Goal: Transaction & Acquisition: Purchase product/service

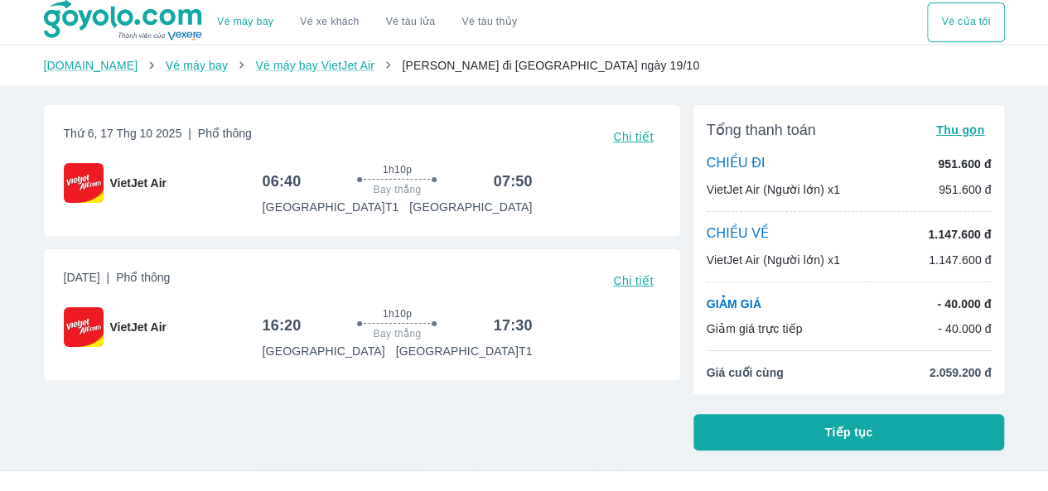
click at [812, 433] on button "Tiếp tục" at bounding box center [850, 432] width 312 height 36
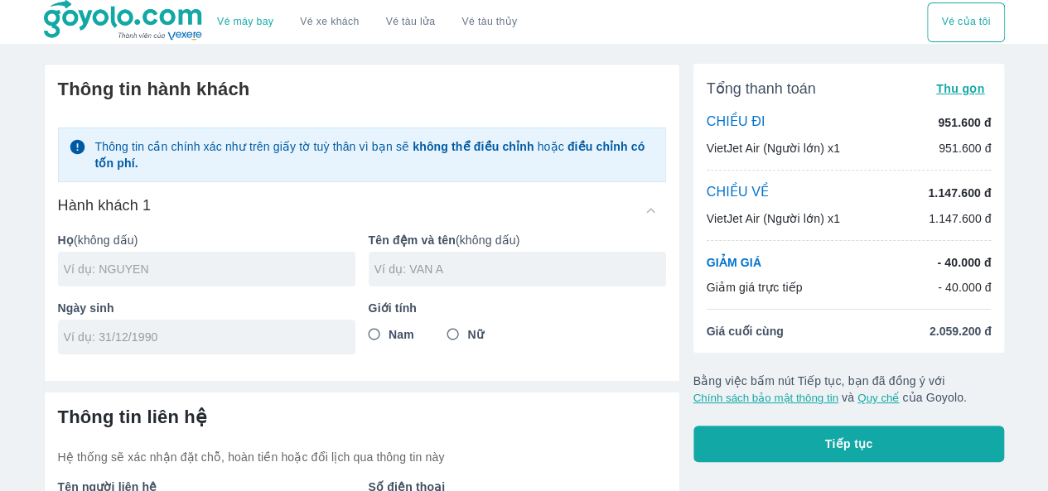
click at [177, 268] on input "text" at bounding box center [210, 269] width 292 height 17
type input "[PERSON_NAME]"
click at [420, 266] on input "text" at bounding box center [521, 269] width 292 height 17
type input "[PERSON_NAME]"
click at [450, 334] on input "Nữ" at bounding box center [453, 335] width 30 height 30
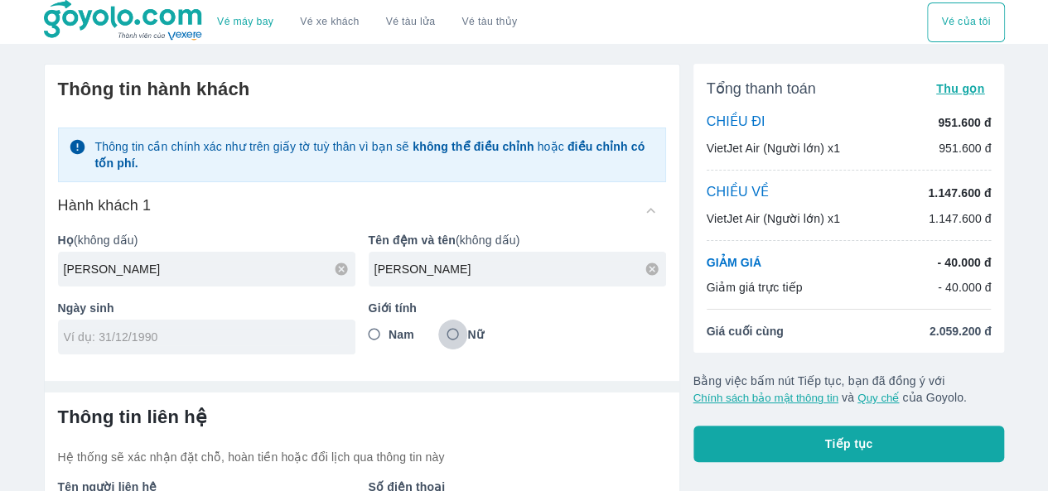
radio input "true"
click at [194, 335] on input "tel" at bounding box center [201, 337] width 275 height 17
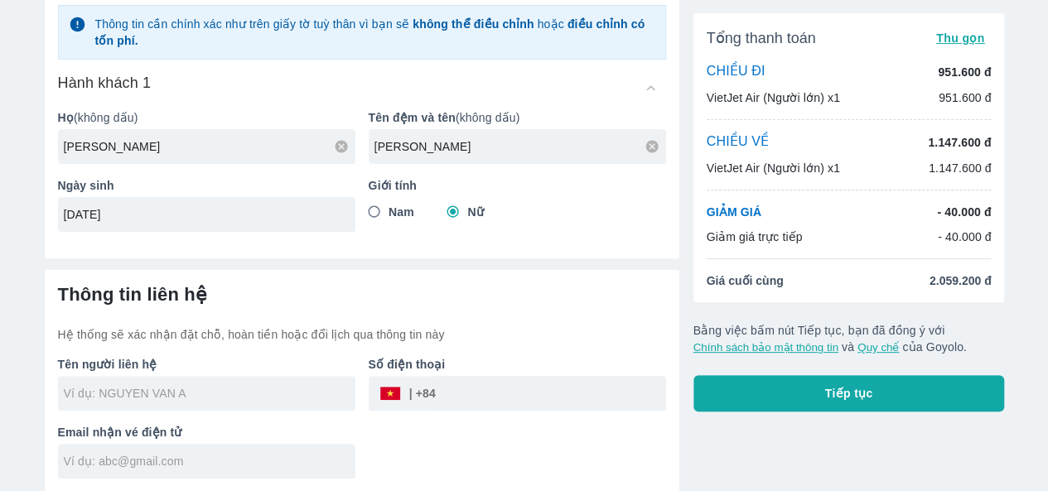
type input "[DATE]"
click at [842, 389] on span "Tiếp tục" at bounding box center [849, 393] width 48 height 17
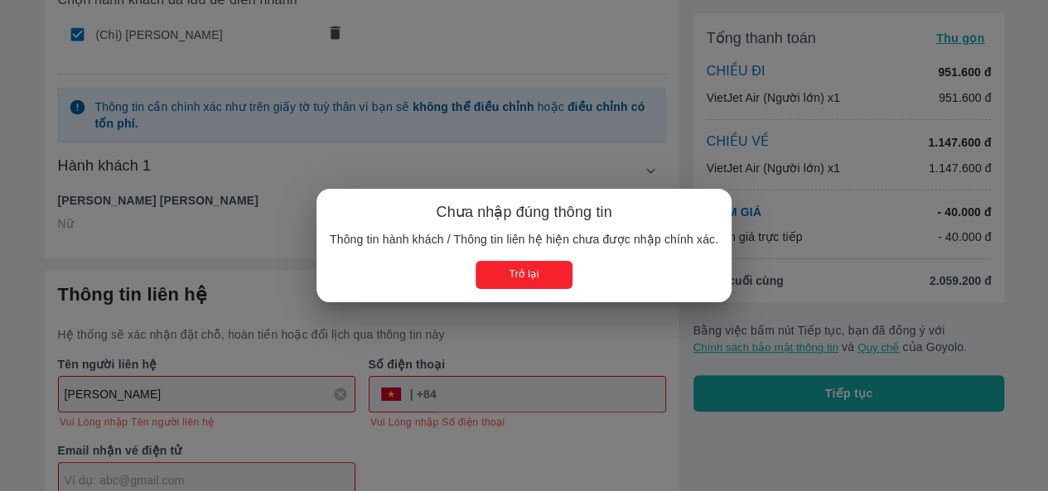
type input "[PERSON_NAME]"
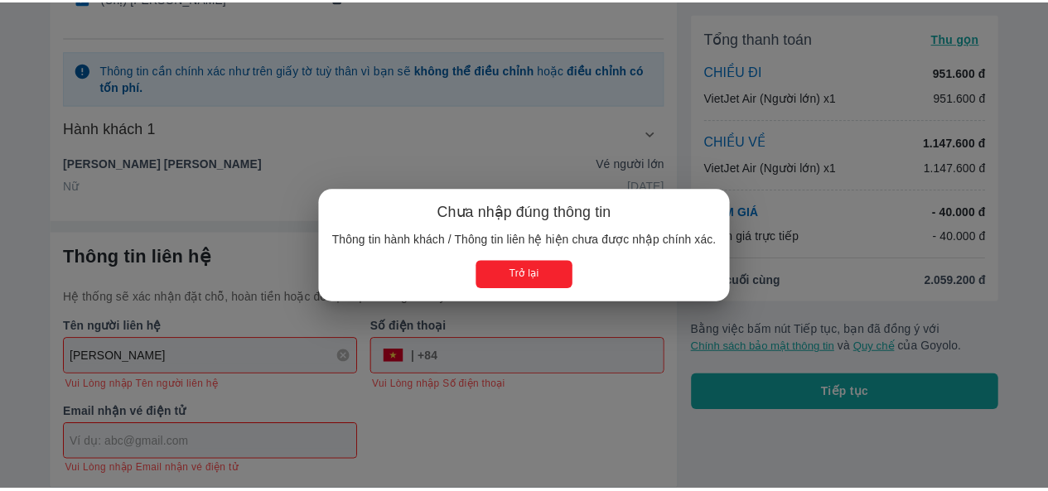
scroll to position [157, 0]
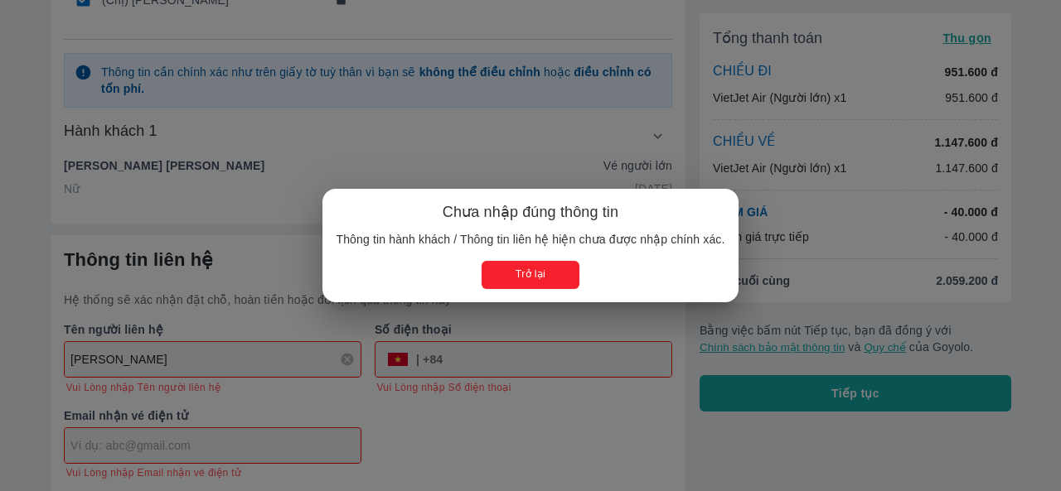
click at [252, 352] on div "Chưa nhập đúng thông tin Thông tin hành khách / Thông tin liên hệ hiện chưa đượ…" at bounding box center [530, 245] width 1061 height 491
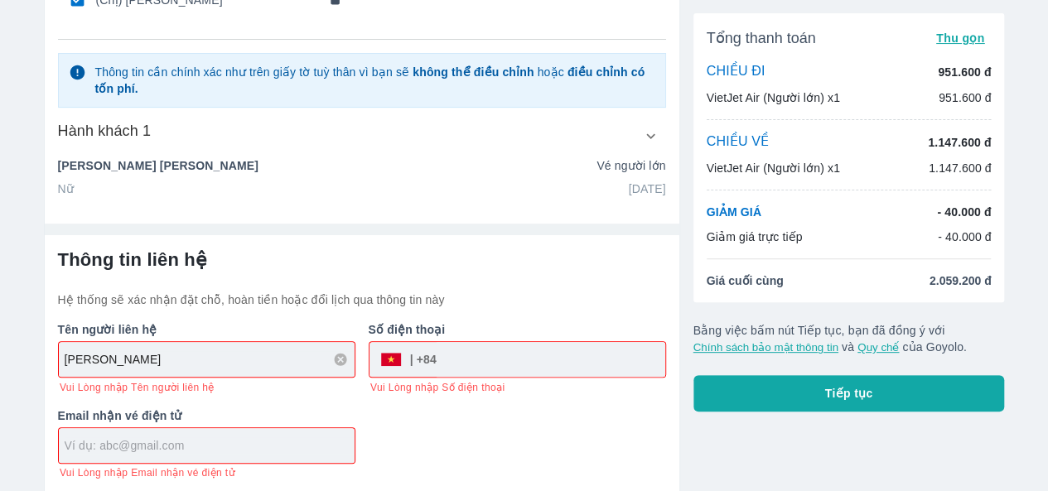
click at [234, 442] on input "text" at bounding box center [210, 446] width 290 height 17
type input "[EMAIL_ADDRESS][DOMAIN_NAME]"
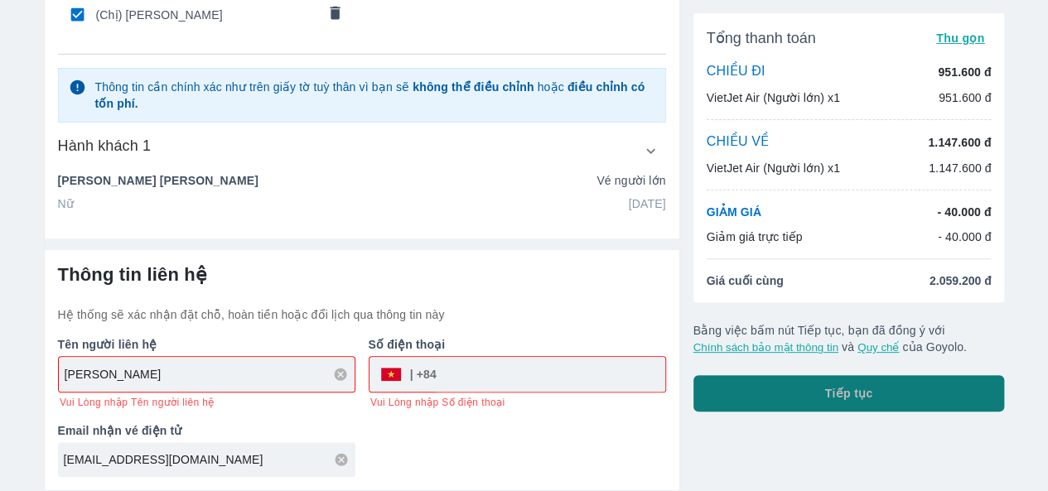
scroll to position [140, 0]
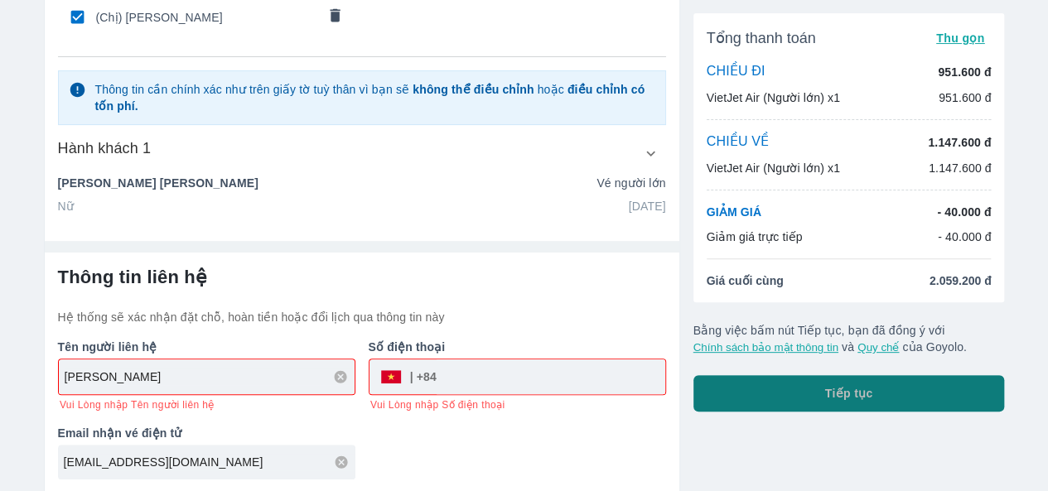
click at [733, 389] on button "Tiếp tục" at bounding box center [850, 393] width 312 height 36
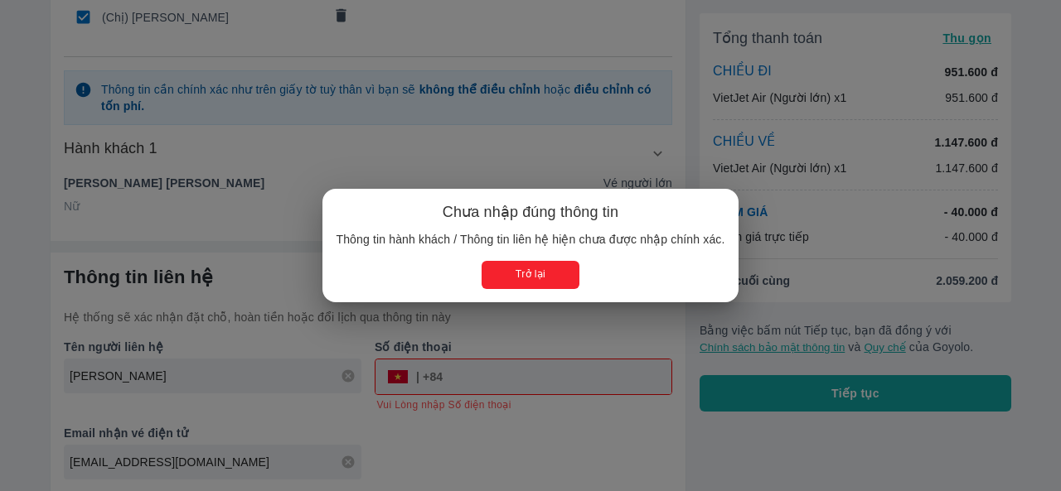
click at [503, 374] on div "Chưa nhập đúng thông tin Thông tin hành khách / Thông tin liên hệ hiện chưa đượ…" at bounding box center [530, 245] width 1061 height 491
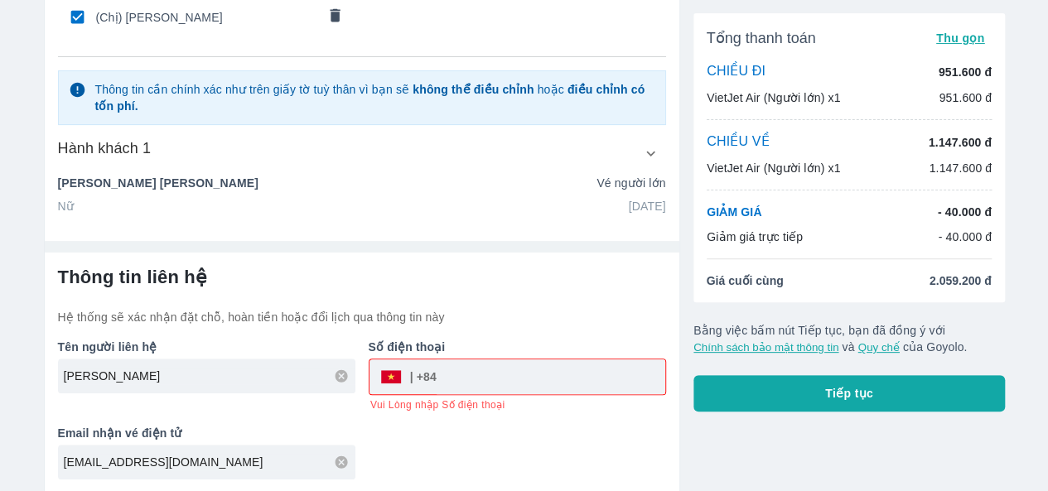
click at [502, 374] on input "tel" at bounding box center [551, 377] width 229 height 40
type input "937495566"
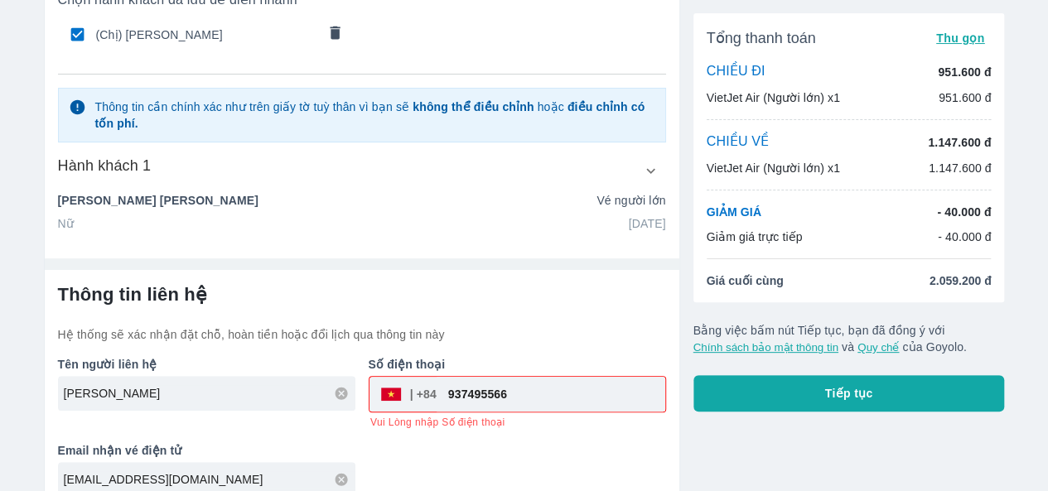
click at [829, 417] on div "Tổng thanh toán Thu gọn CHIỀU ĐI 951.600 đ VietJet Air (Người lớn) x1 951.600 đ…" at bounding box center [842, 219] width 325 height 583
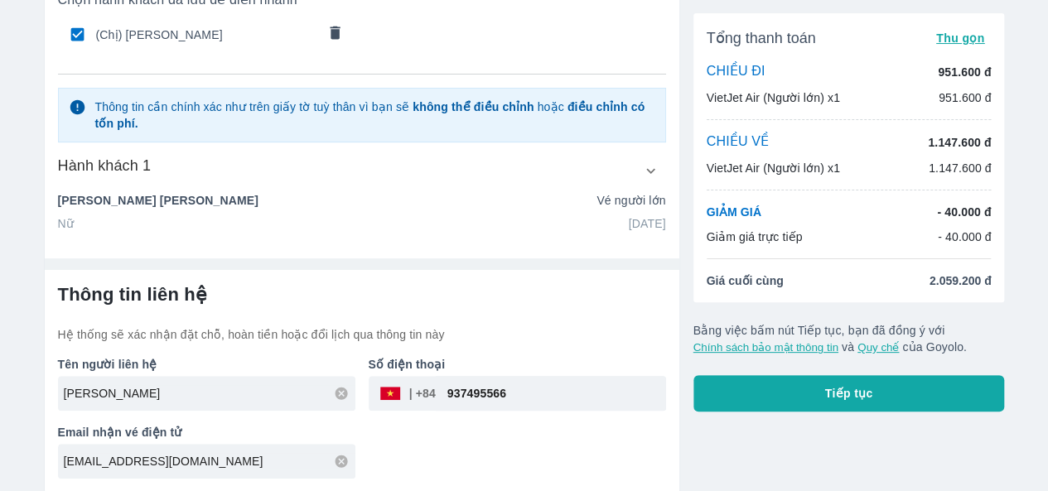
click at [822, 407] on button "Tiếp tục" at bounding box center [850, 393] width 312 height 36
click at [822, 369] on body "Vé máy bay Vé xe khách Vé tàu lửa Vé tàu thủy Vé của tôi Thông tin hành khách C…" at bounding box center [524, 122] width 1048 height 491
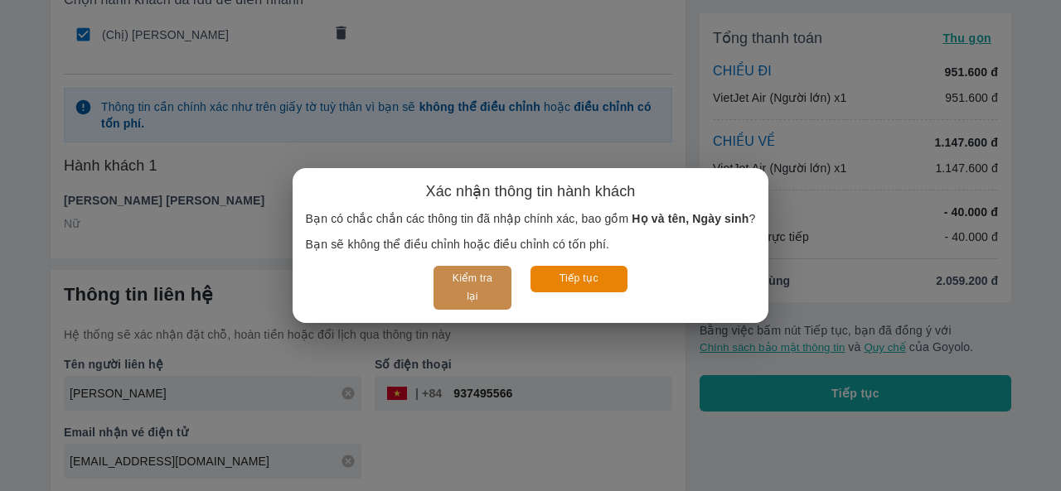
click at [458, 291] on button "Kiểm tra lại" at bounding box center [471, 288] width 77 height 44
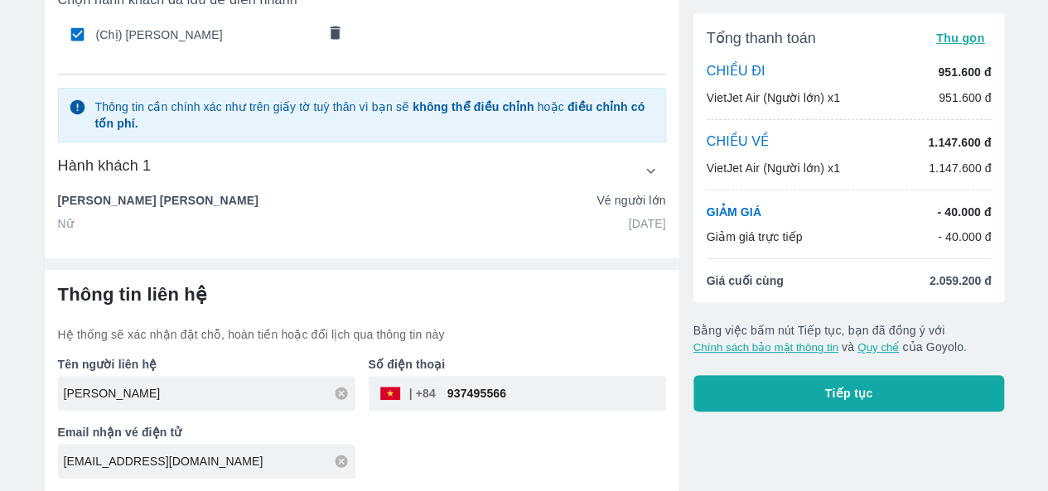
scroll to position [0, 0]
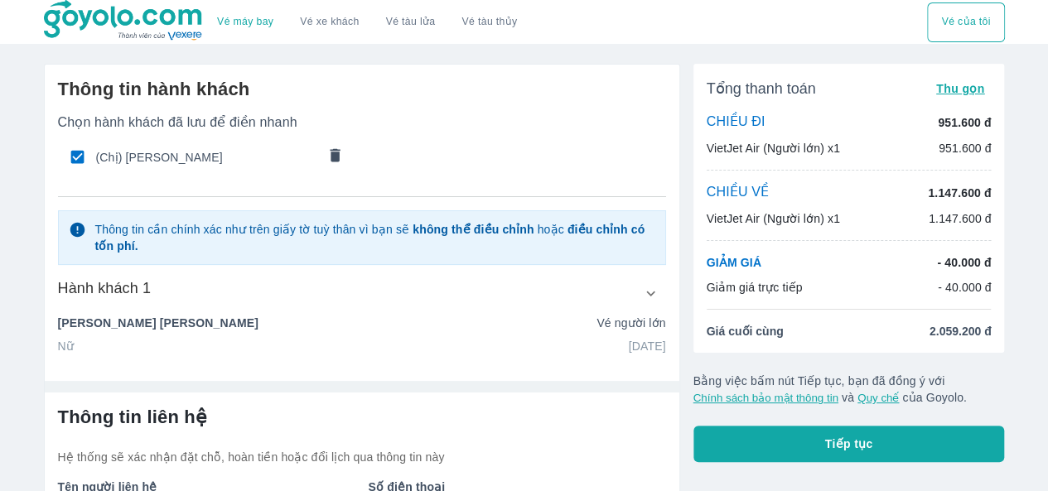
click at [227, 161] on span "(Chị) [PERSON_NAME]" at bounding box center [206, 157] width 220 height 17
radio input "false"
checkbox input "false"
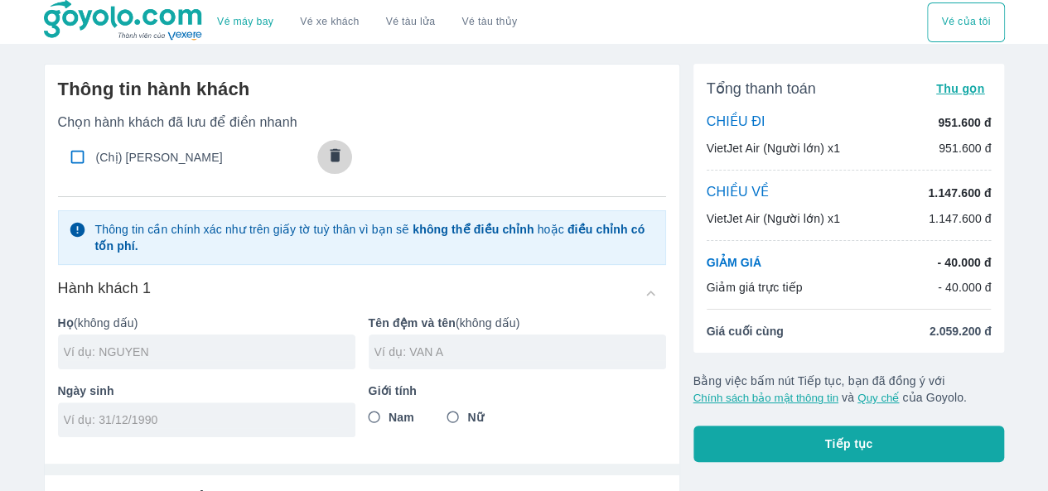
click at [346, 148] on button "comments" at bounding box center [334, 157] width 35 height 35
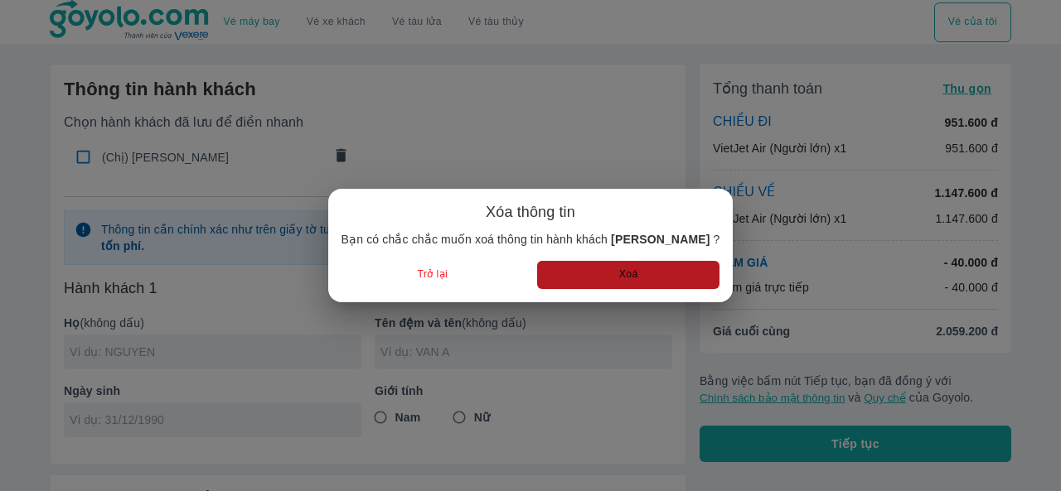
click at [590, 273] on button "Xoá" at bounding box center [628, 274] width 182 height 27
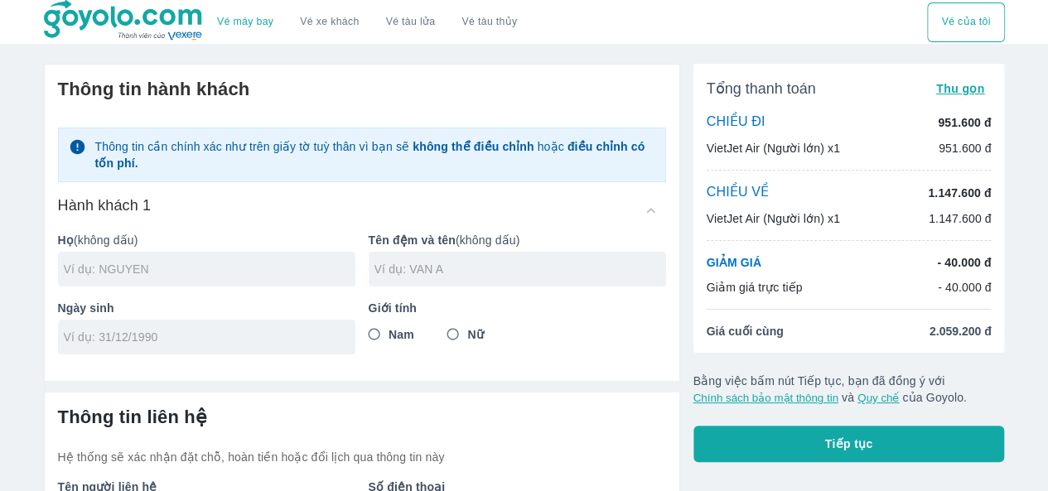
click at [191, 277] on input "text" at bounding box center [210, 269] width 292 height 17
type input "DUONG"
click at [400, 273] on input "text" at bounding box center [521, 269] width 292 height 17
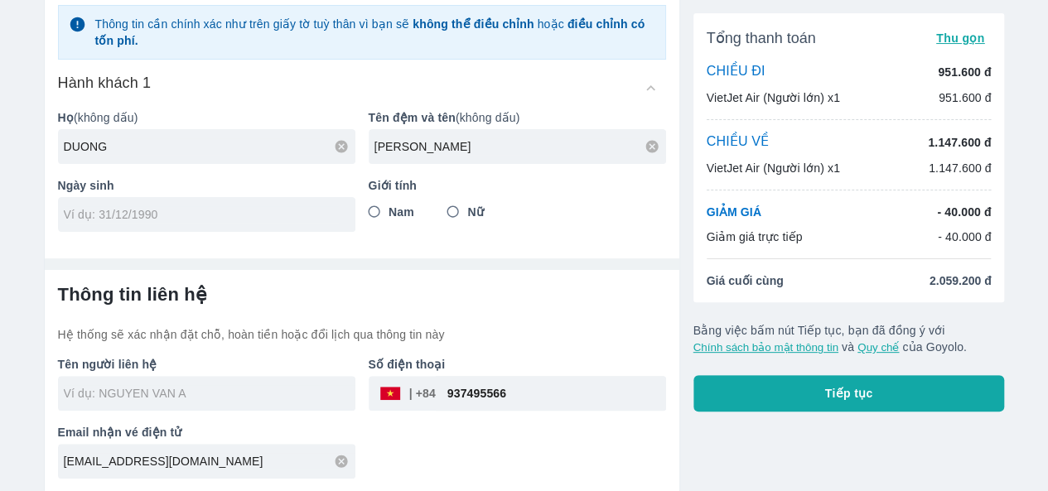
type input "[PERSON_NAME]"
click at [204, 227] on div at bounding box center [206, 214] width 297 height 35
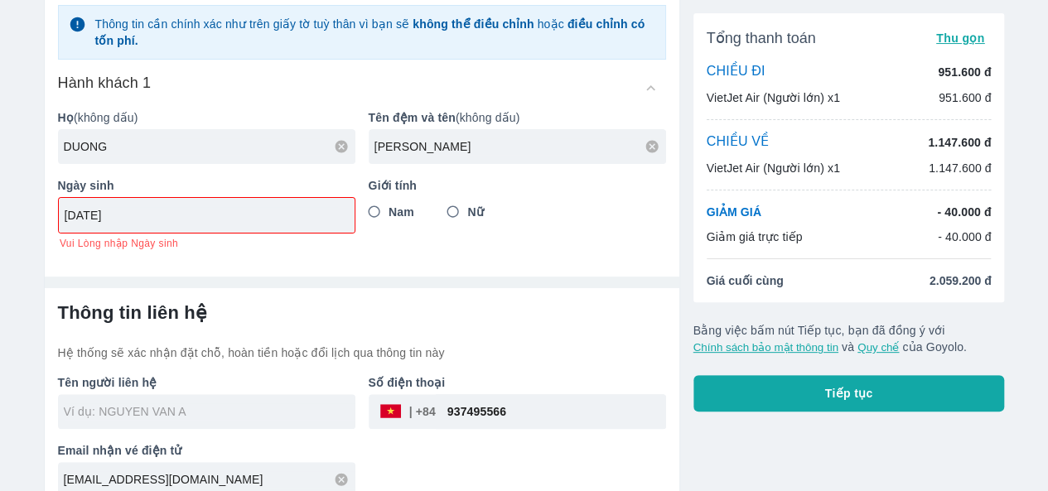
type input "[DATE]"
click at [458, 202] on input "Nữ" at bounding box center [453, 212] width 30 height 30
radio input "true"
click at [458, 202] on input "Nữ" at bounding box center [453, 212] width 30 height 30
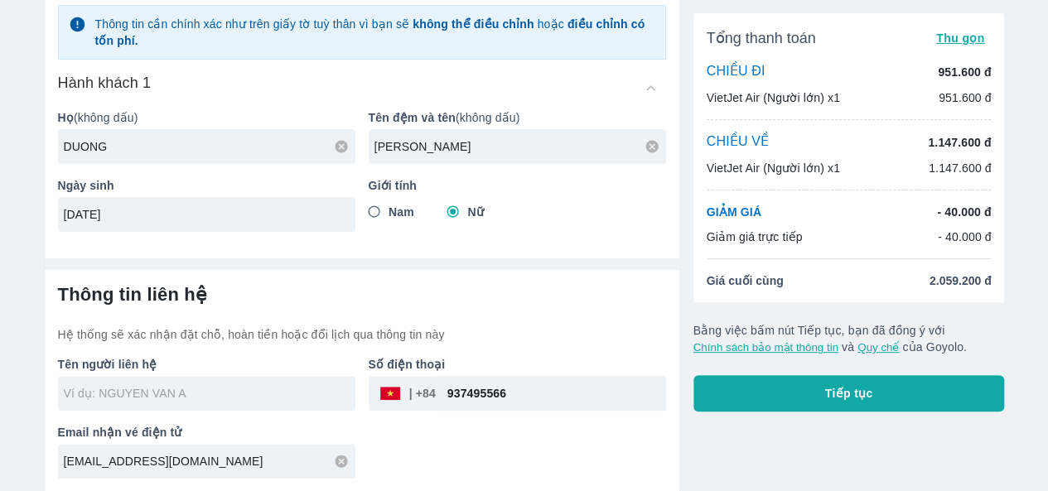
click at [162, 394] on input "text" at bounding box center [210, 393] width 292 height 17
type input "DUONG [PERSON_NAME]"
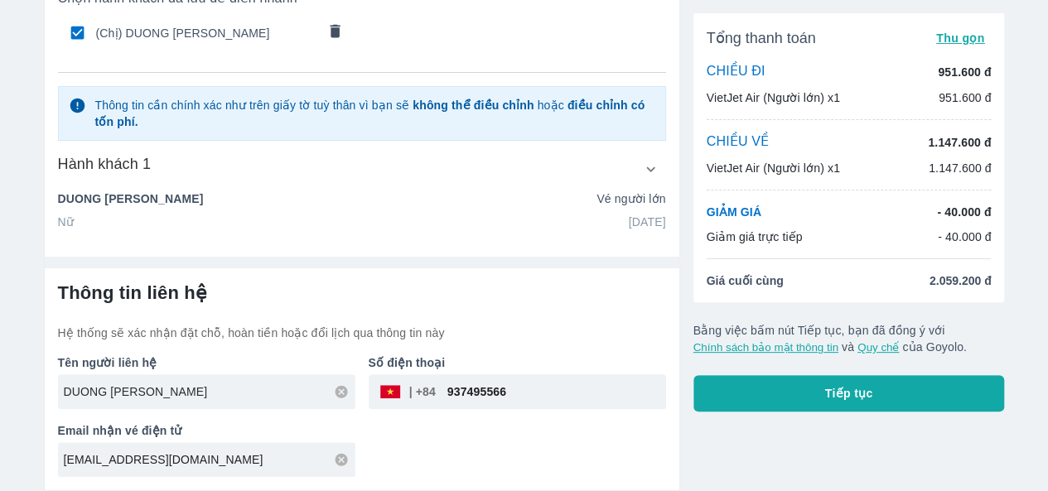
scroll to position [130, 0]
click at [169, 464] on input "[EMAIL_ADDRESS][DOMAIN_NAME]" at bounding box center [210, 460] width 292 height 17
drag, startPoint x: 193, startPoint y: 470, endPoint x: 24, endPoint y: 435, distance: 172.6
click at [24, 435] on div "Vé máy bay Vé xe khách Vé tàu lửa Vé tàu thủy Vé của tôi Thông tin hành khách C…" at bounding box center [524, 184] width 1048 height 616
click at [168, 472] on div "[EMAIL_ADDRESS][DOMAIN_NAME]" at bounding box center [206, 460] width 297 height 35
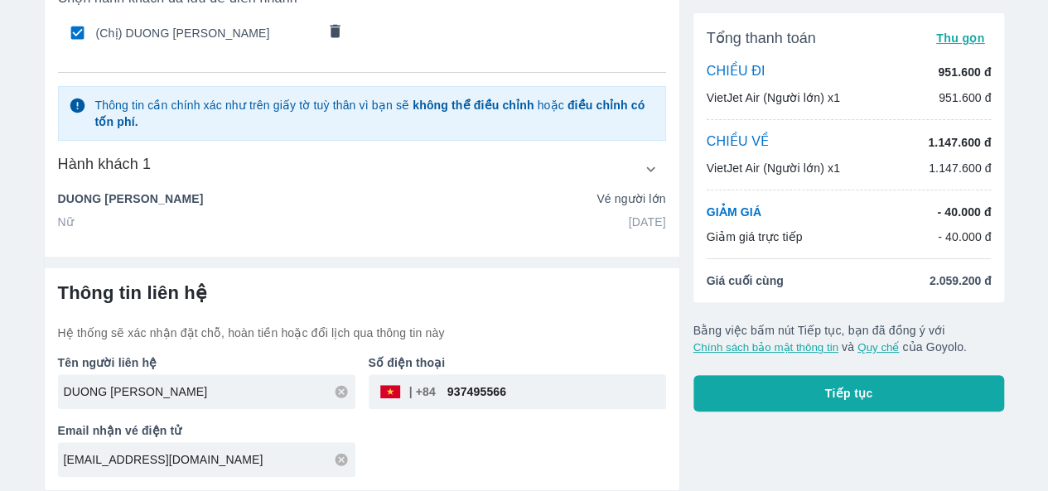
click at [339, 467] on icon at bounding box center [341, 459] width 15 height 15
type input "D"
type input "s"
type input "[EMAIL_ADDRESS][DOMAIN_NAME]"
click at [771, 383] on button "Tiếp tục" at bounding box center [850, 393] width 312 height 36
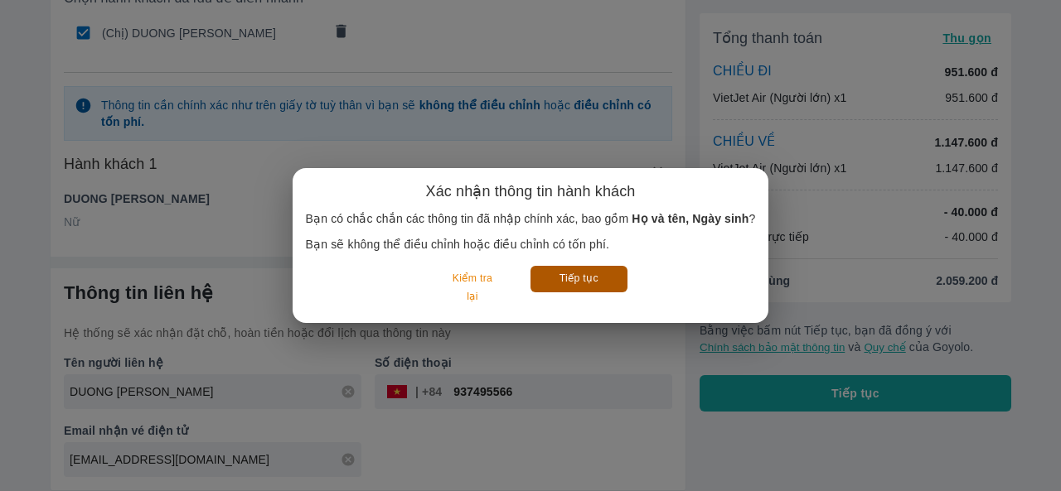
click at [550, 277] on button "Tiếp tục" at bounding box center [578, 279] width 97 height 26
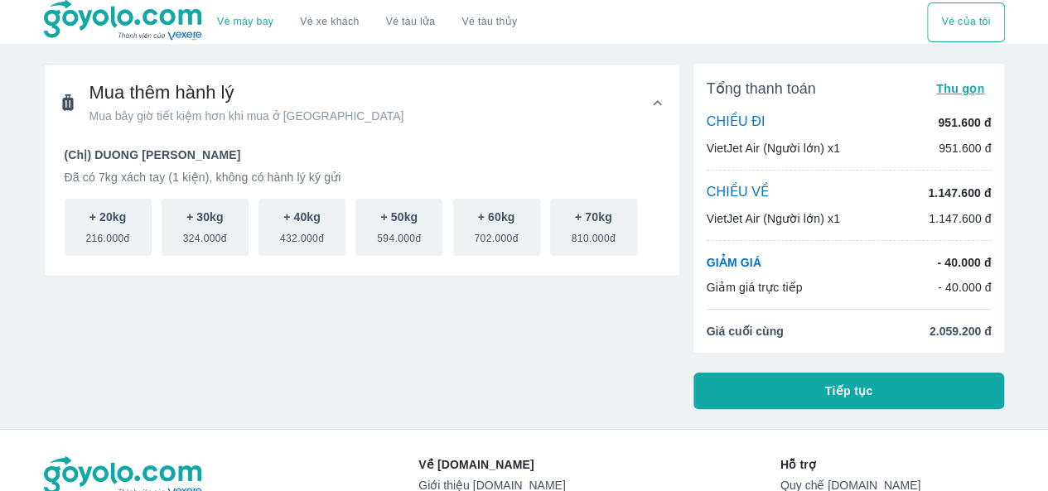
click at [799, 393] on button "Tiếp tục" at bounding box center [850, 391] width 312 height 36
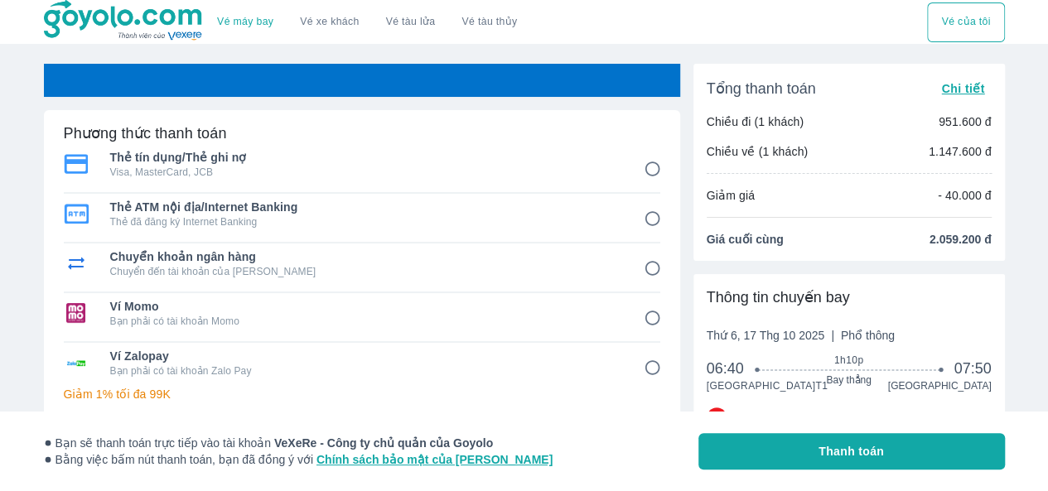
scroll to position [83, 0]
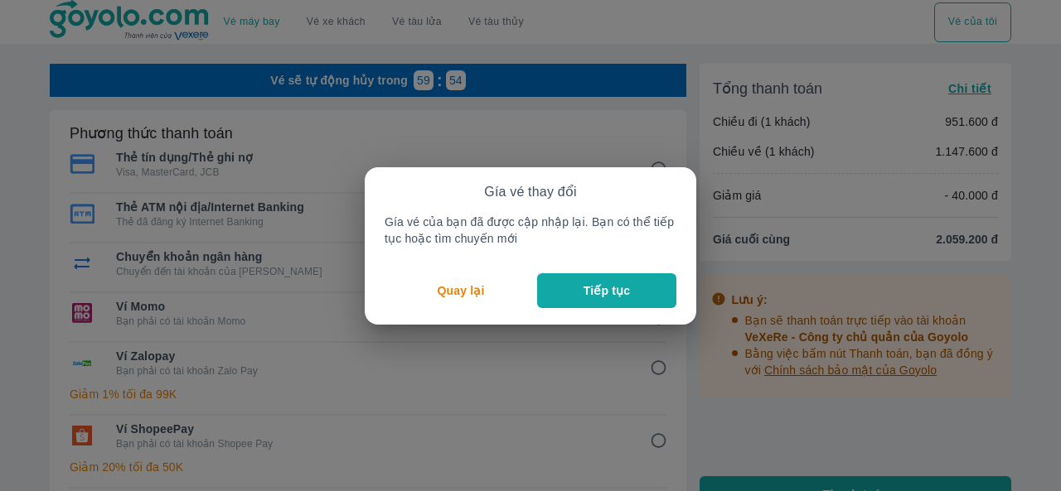
click at [546, 291] on button "Tiếp tục" at bounding box center [606, 290] width 139 height 35
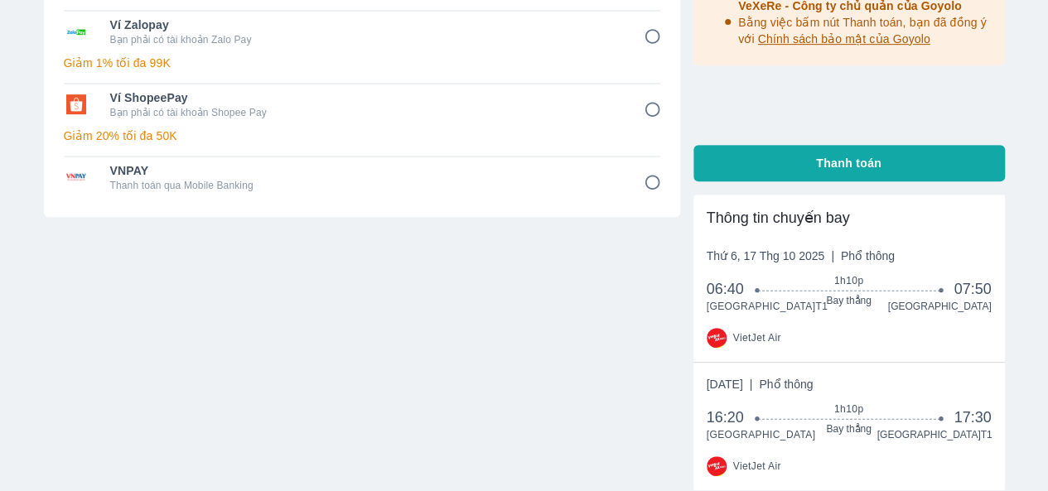
scroll to position [497, 0]
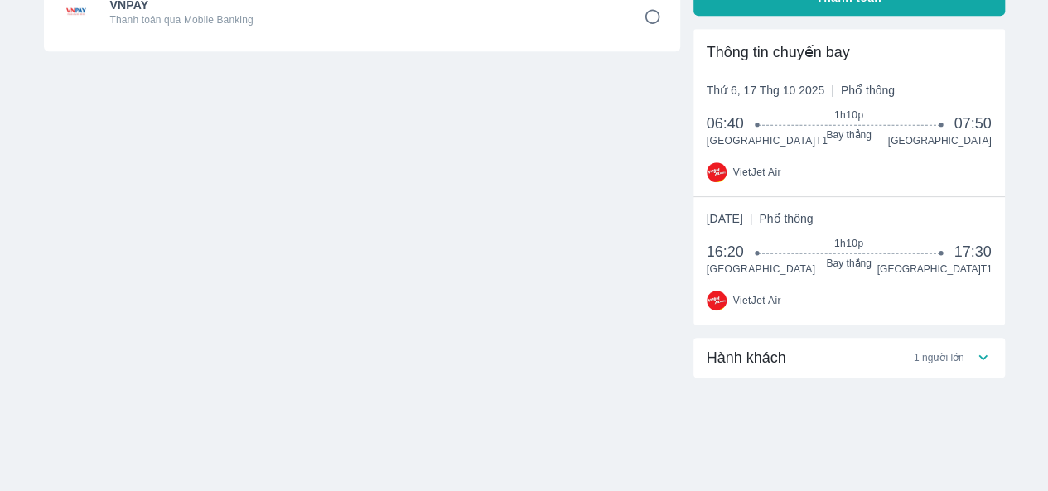
click at [808, 168] on div "[DATE] | Phổ thông 06:40 1h10p Bay thẳng 07:50 [GEOGRAPHIC_DATA] T1 [GEOGRAPHIC…" at bounding box center [849, 132] width 285 height 101
click at [845, 366] on div "Hành khách 1 người lớn" at bounding box center [841, 358] width 268 height 20
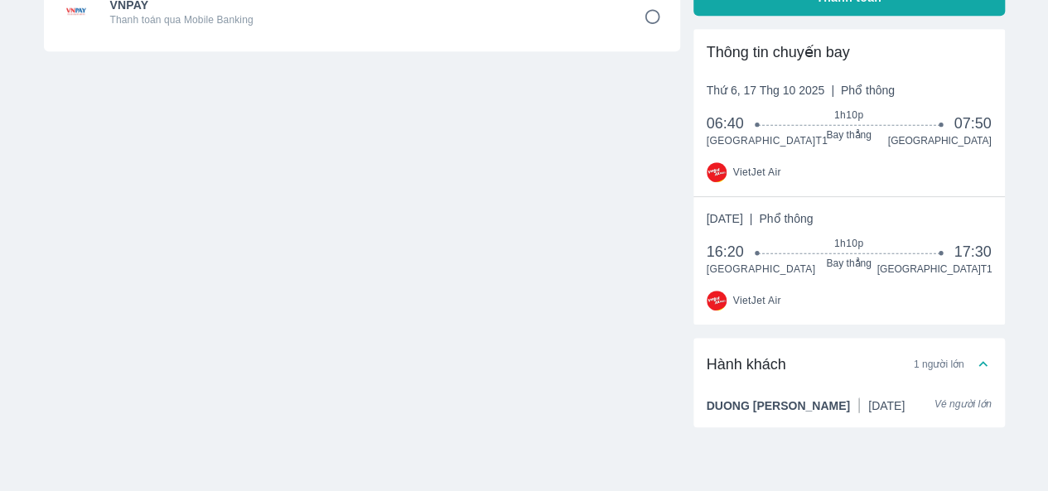
click at [845, 366] on div "Hành khách 1 người lớn" at bounding box center [850, 364] width 312 height 53
click at [973, 375] on div "Hành khách 1 người lớn" at bounding box center [841, 365] width 268 height 20
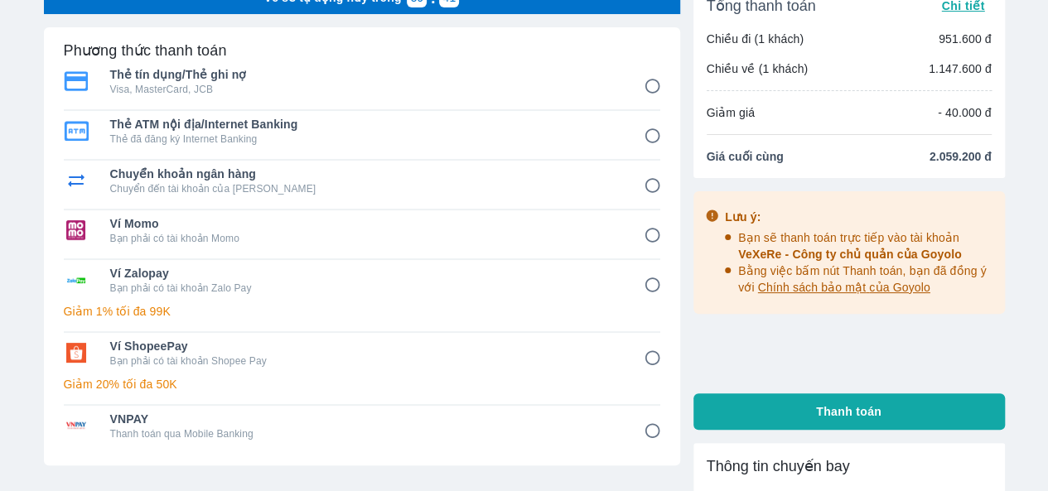
scroll to position [0, 0]
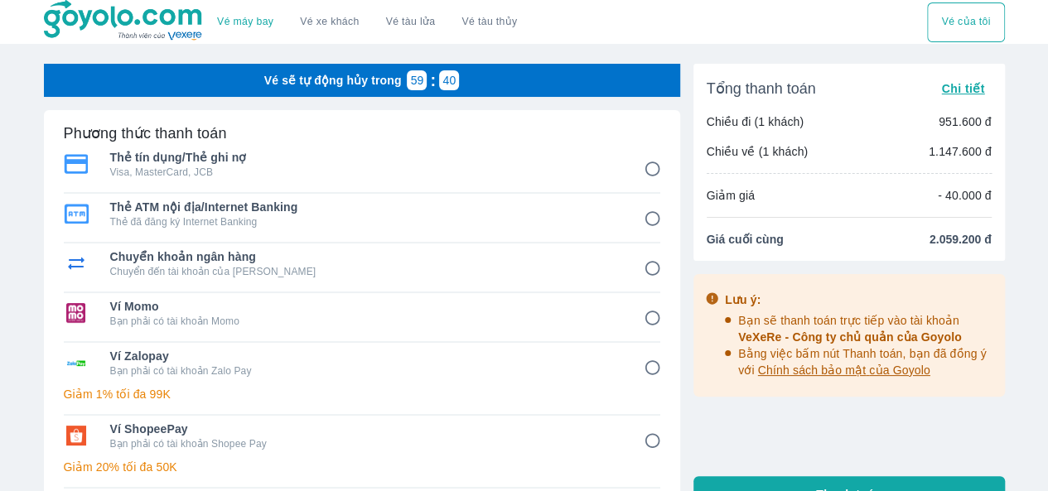
click at [961, 85] on span "Chi tiết" at bounding box center [962, 88] width 43 height 13
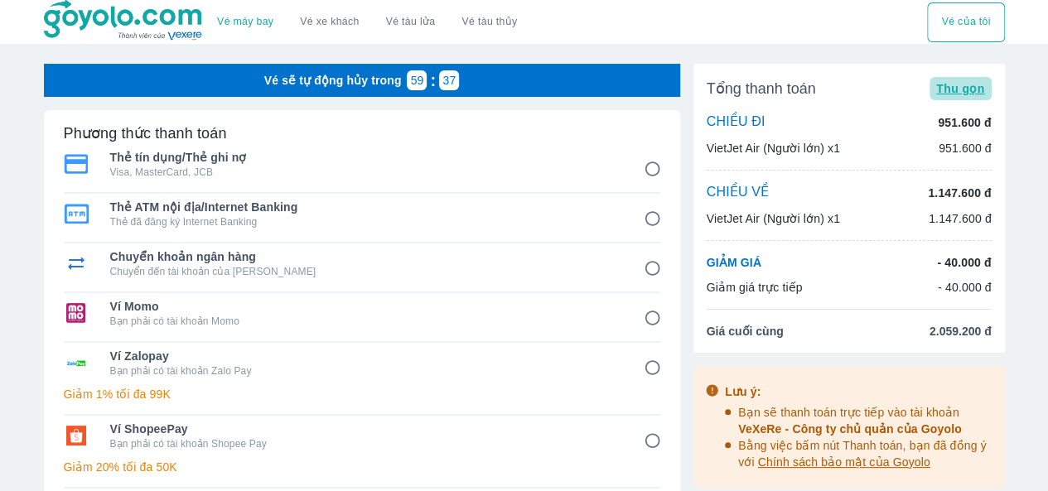
click at [965, 89] on span "Thu gọn" at bounding box center [960, 88] width 49 height 13
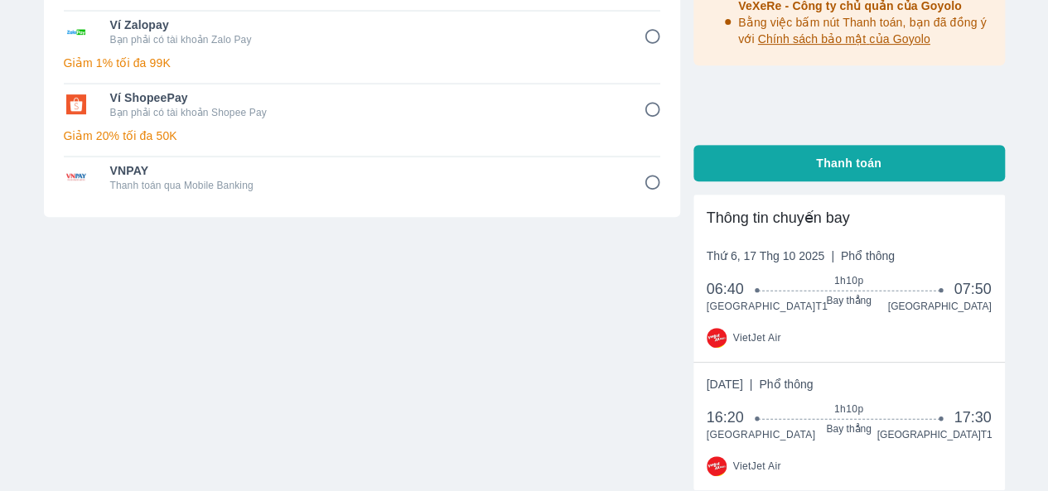
scroll to position [414, 0]
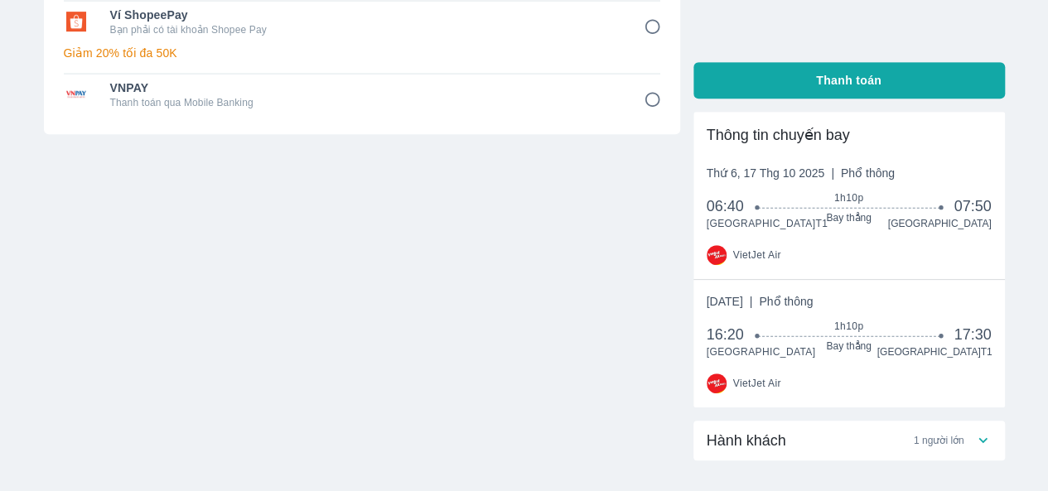
click at [844, 255] on div "[DATE] | Phổ thông 06:40 1h10p Bay thẳng 07:50 [GEOGRAPHIC_DATA] T1 [GEOGRAPHIC…" at bounding box center [849, 215] width 285 height 101
click at [845, 228] on div "06:40 1h10p Bay thẳng 07:50" at bounding box center [849, 215] width 285 height 38
click at [829, 230] on div "[GEOGRAPHIC_DATA] T1 [GEOGRAPHIC_DATA]" at bounding box center [849, 223] width 285 height 13
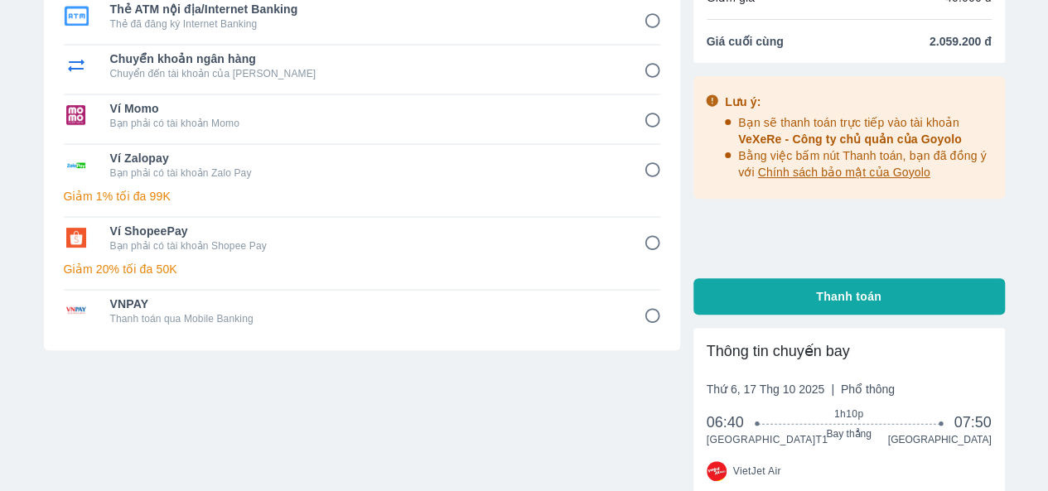
scroll to position [0, 0]
